Goal: Task Accomplishment & Management: Manage account settings

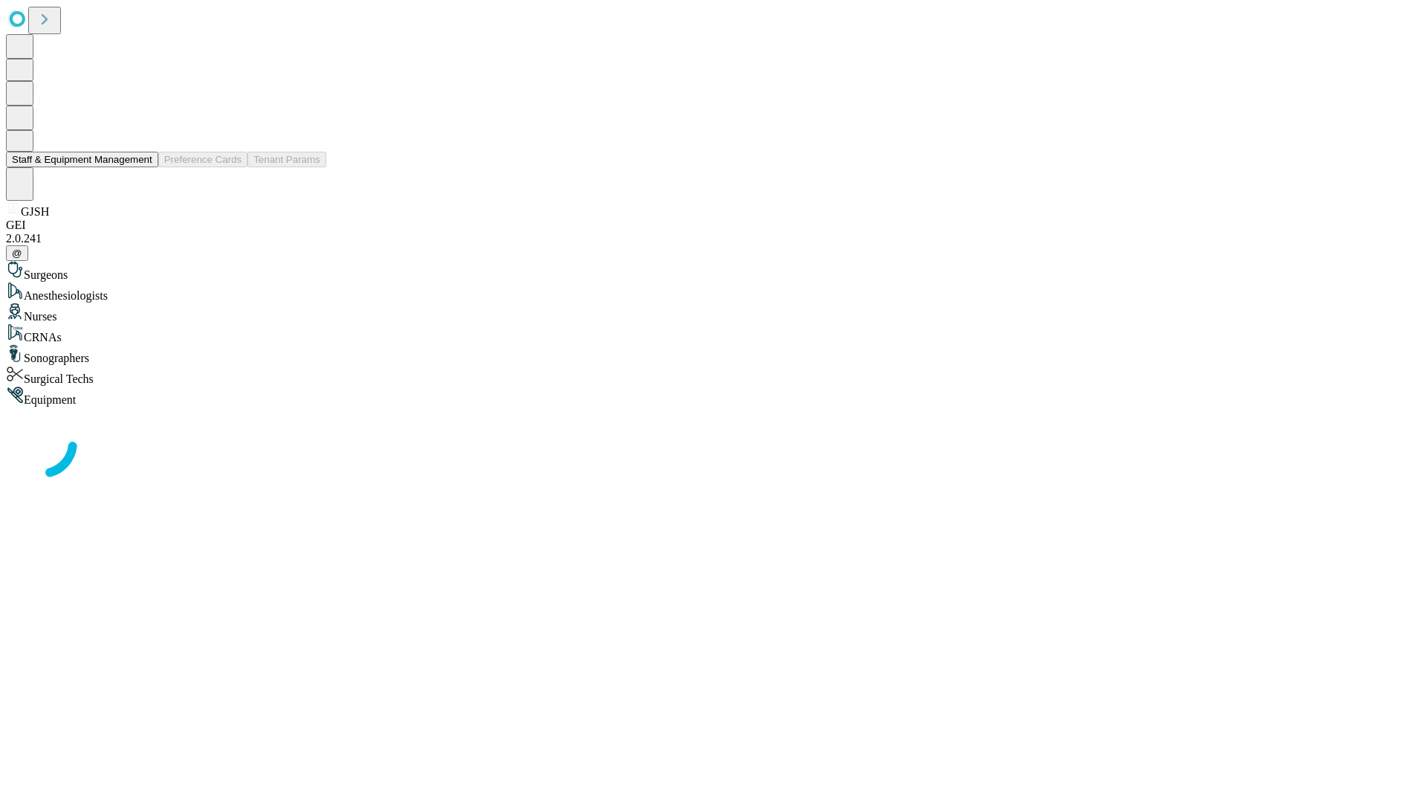
click at [142, 167] on button "Staff & Equipment Management" at bounding box center [82, 160] width 152 height 16
